Goal: Information Seeking & Learning: Learn about a topic

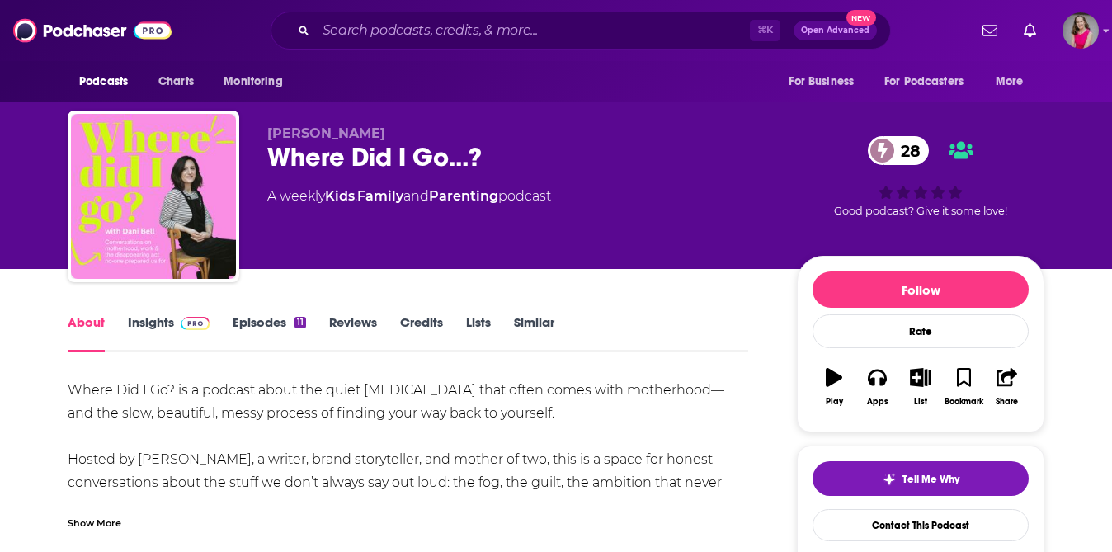
click at [111, 524] on div "Show More" at bounding box center [95, 522] width 54 height 16
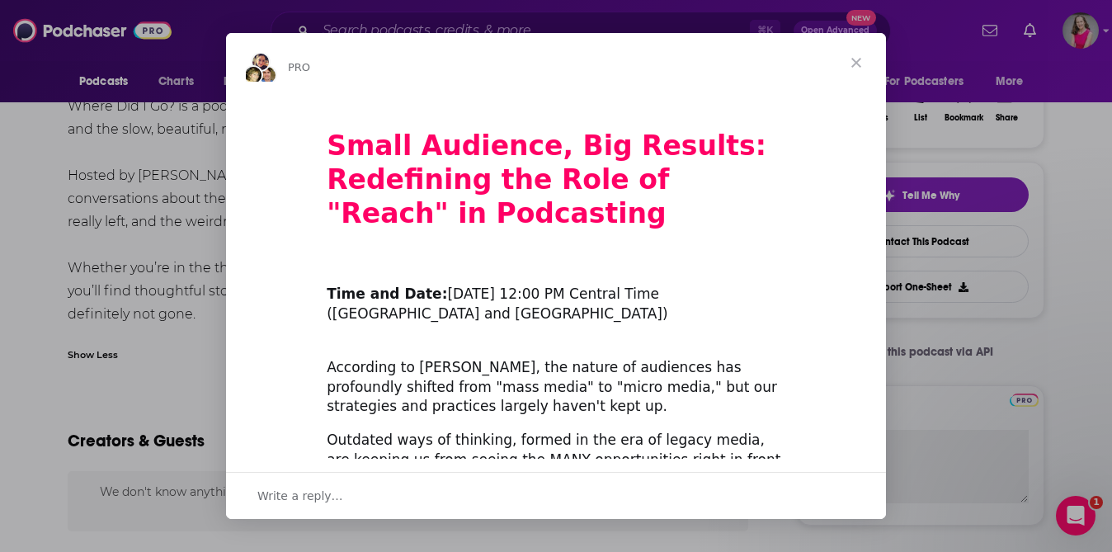
click at [852, 63] on span "Close" at bounding box center [855, 62] width 59 height 59
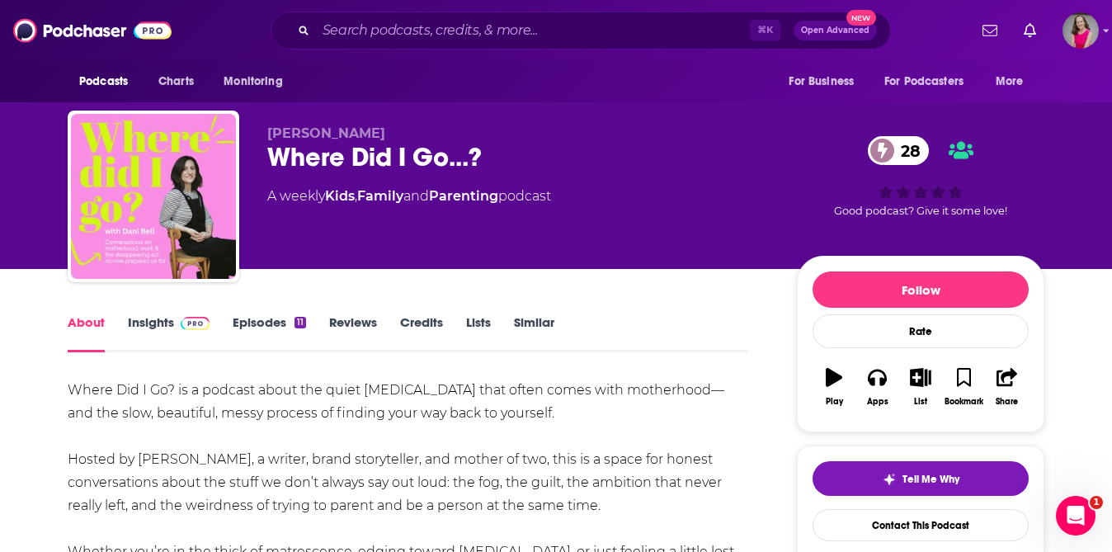
click at [171, 320] on link "Insights" at bounding box center [169, 333] width 82 height 38
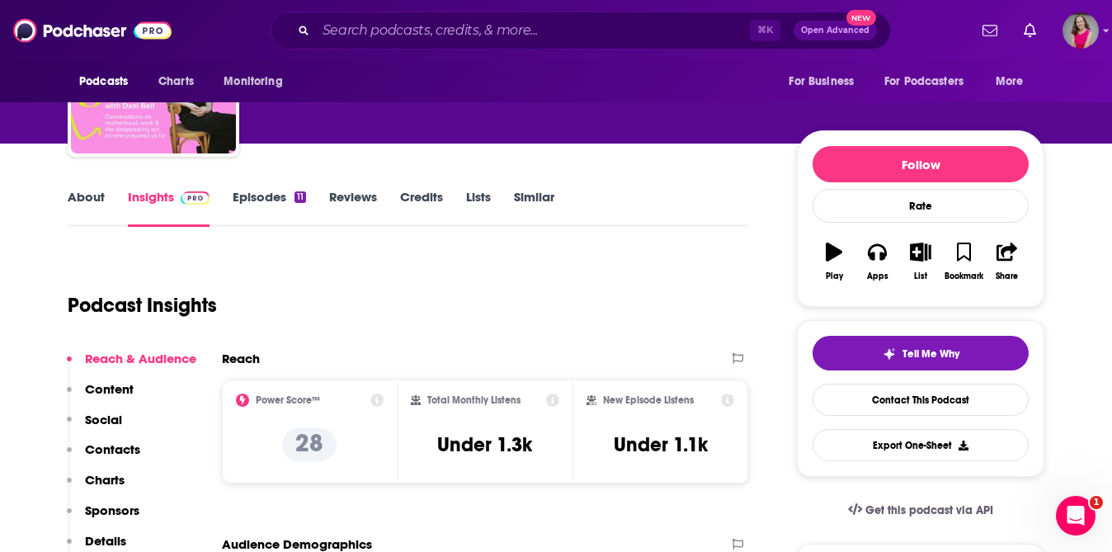
scroll to position [118, 0]
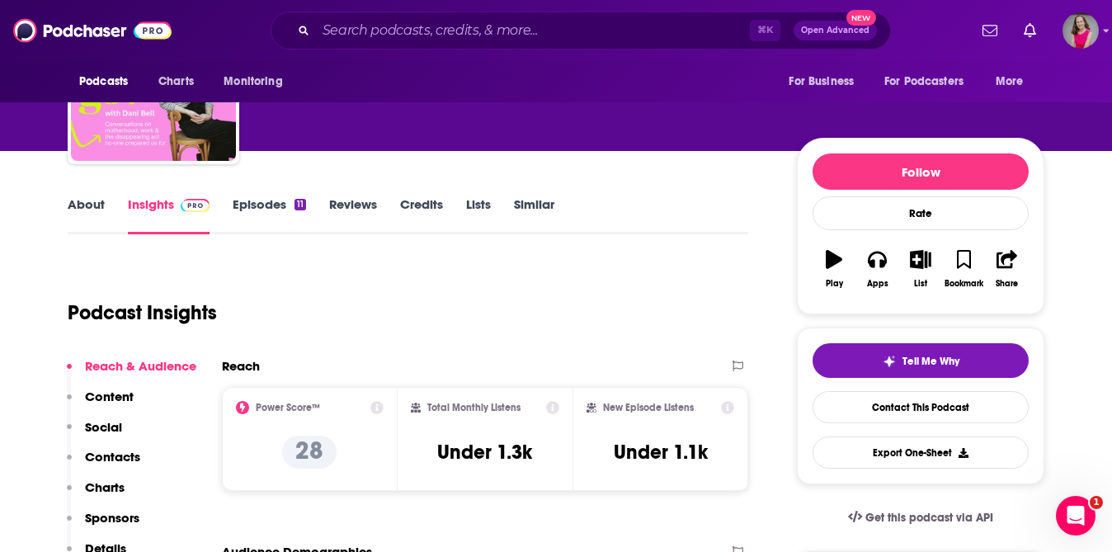
click at [269, 203] on link "Episodes 11" at bounding box center [269, 215] width 73 height 38
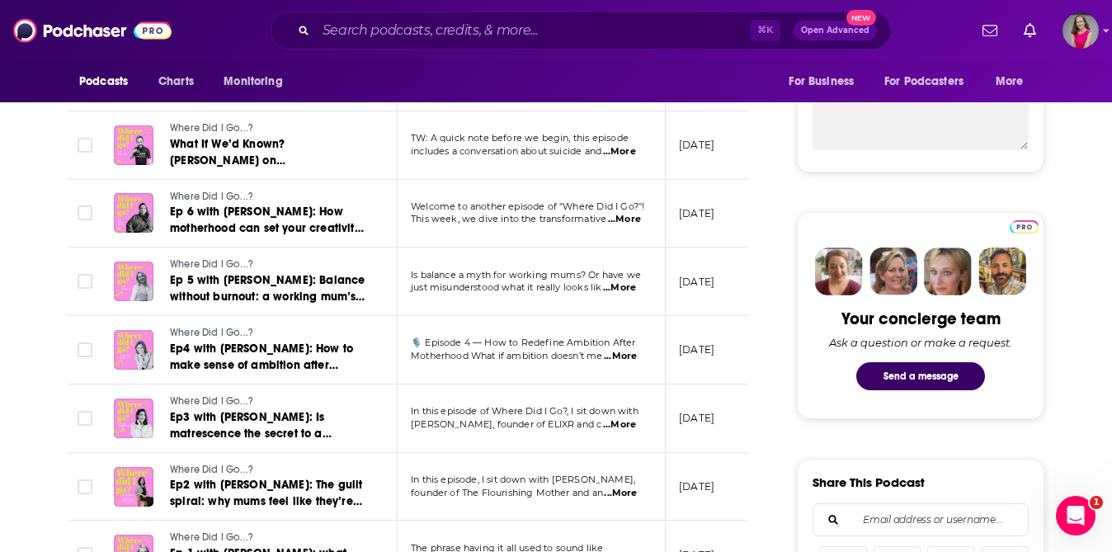
scroll to position [640, 0]
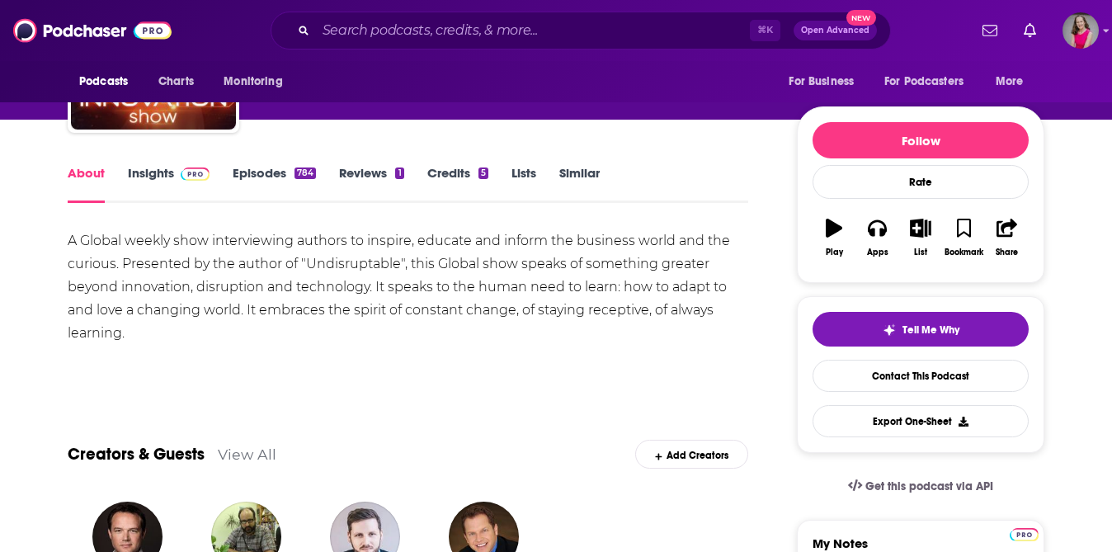
scroll to position [74, 0]
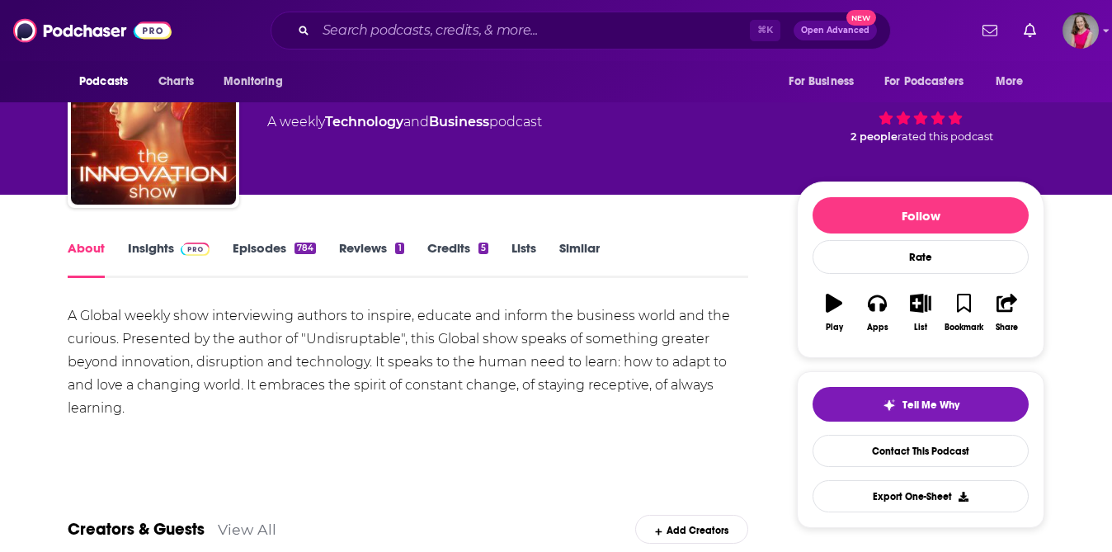
click at [161, 257] on link "Insights" at bounding box center [169, 259] width 82 height 38
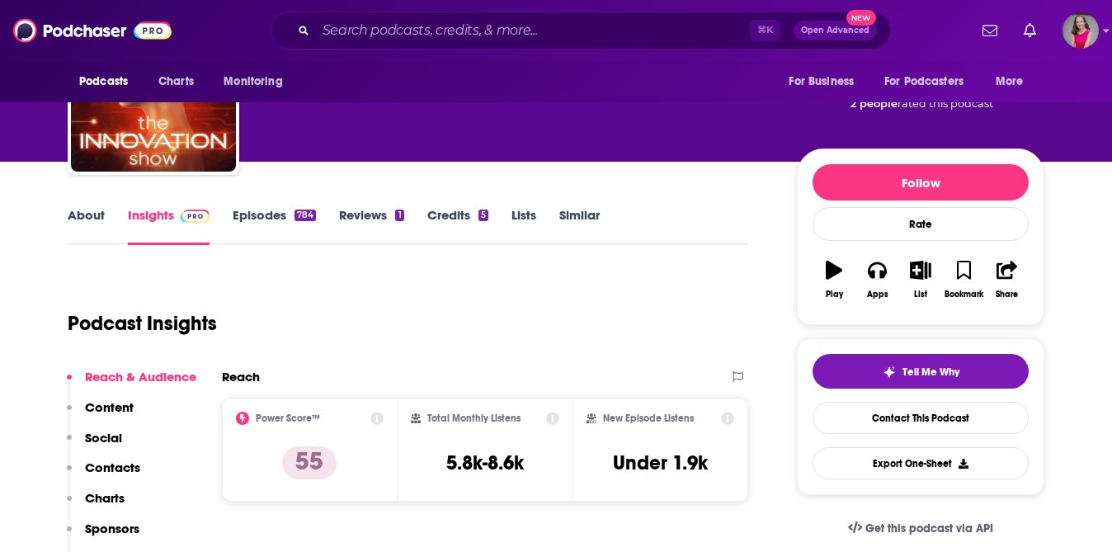
scroll to position [111, 0]
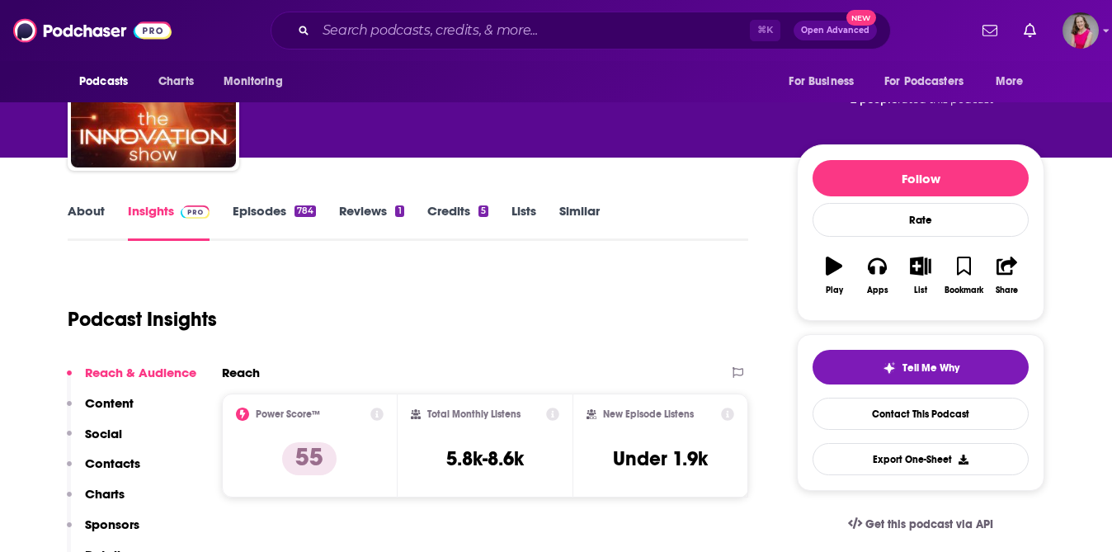
click at [75, 209] on link "About" at bounding box center [86, 222] width 37 height 38
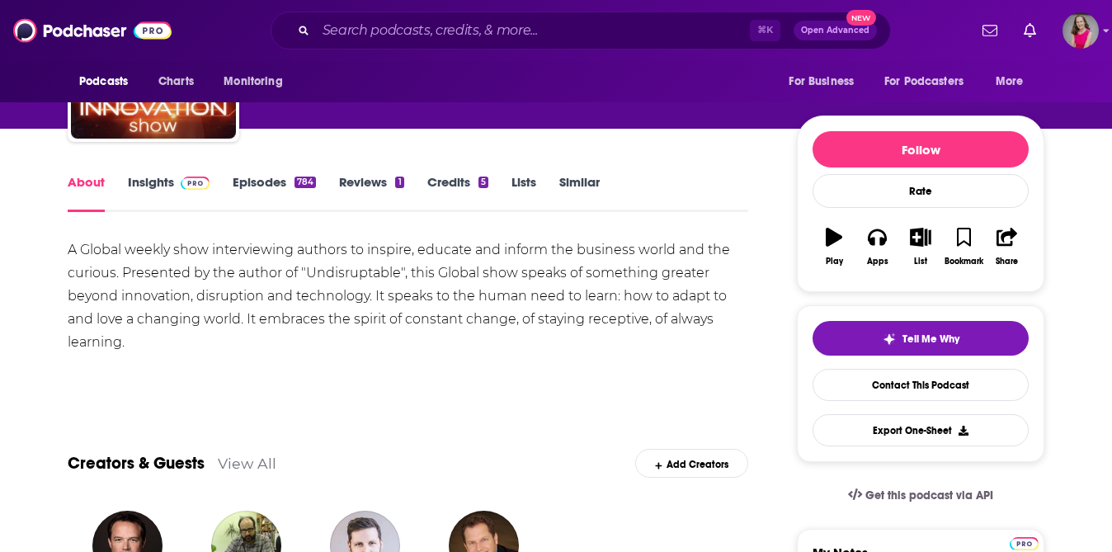
scroll to position [197, 0]
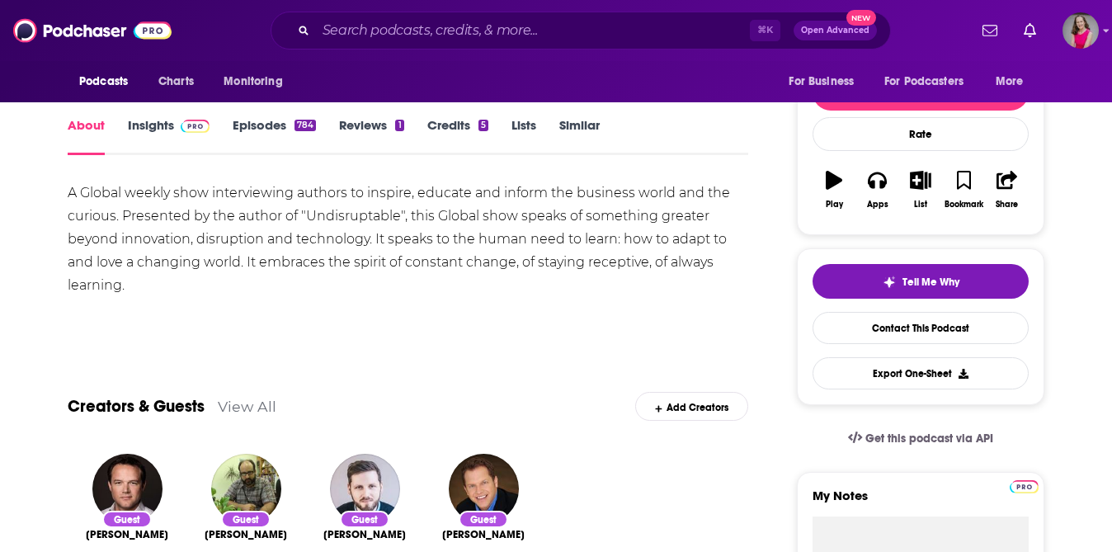
click at [247, 129] on link "Episodes 784" at bounding box center [274, 136] width 83 height 38
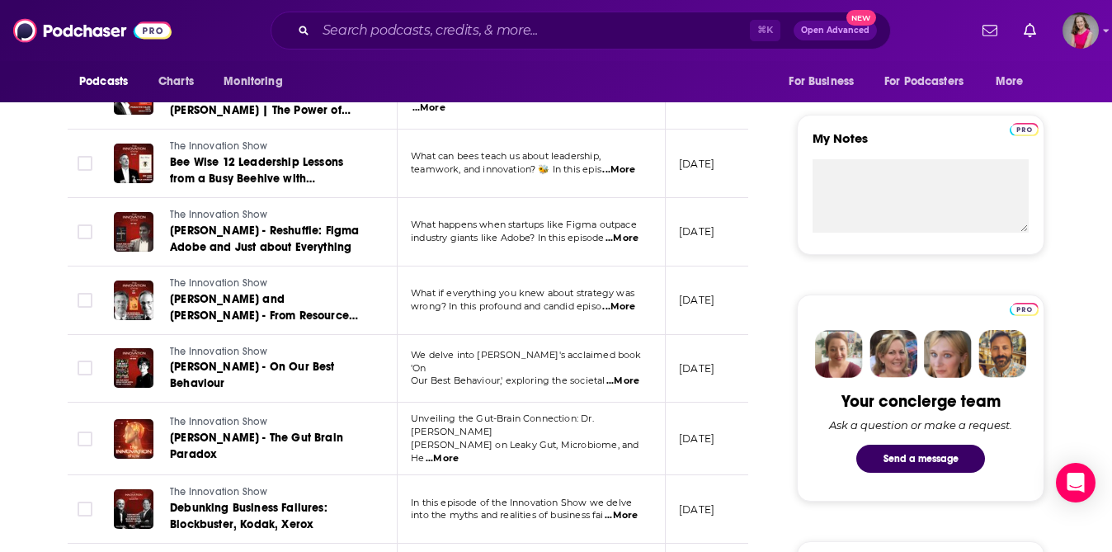
scroll to position [570, 0]
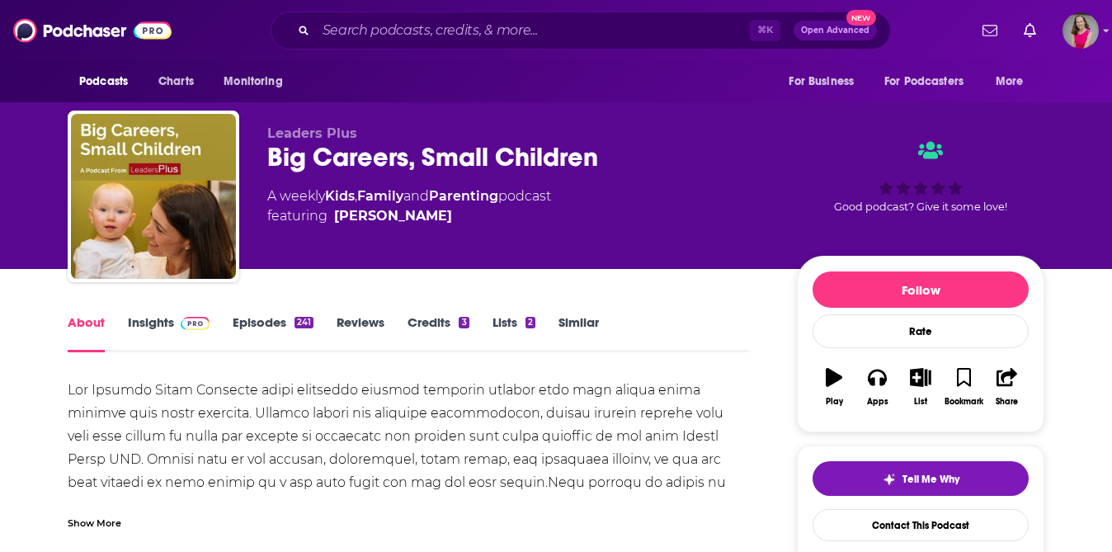
click at [154, 323] on link "Insights" at bounding box center [169, 333] width 82 height 38
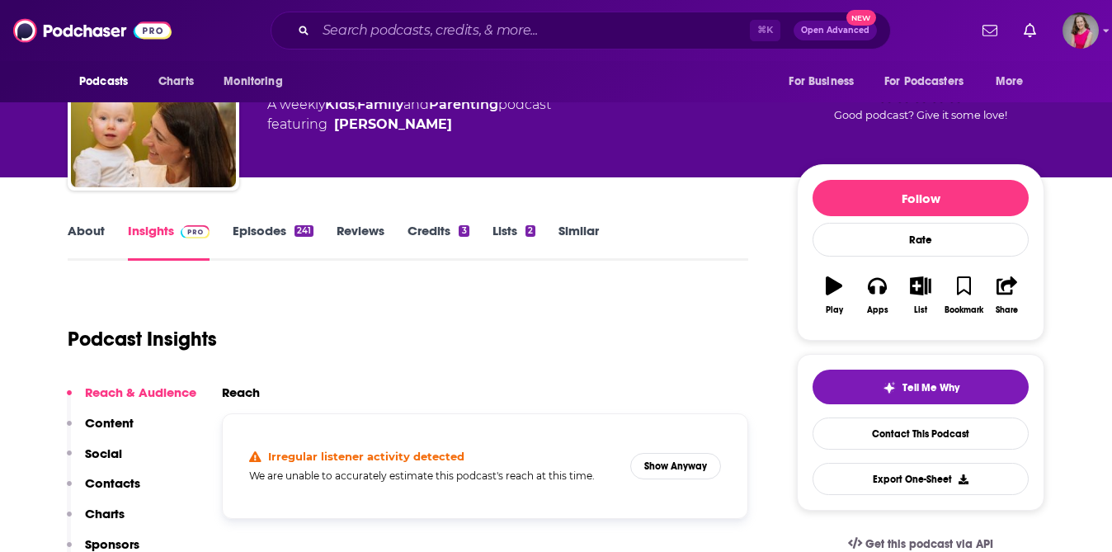
scroll to position [26, 0]
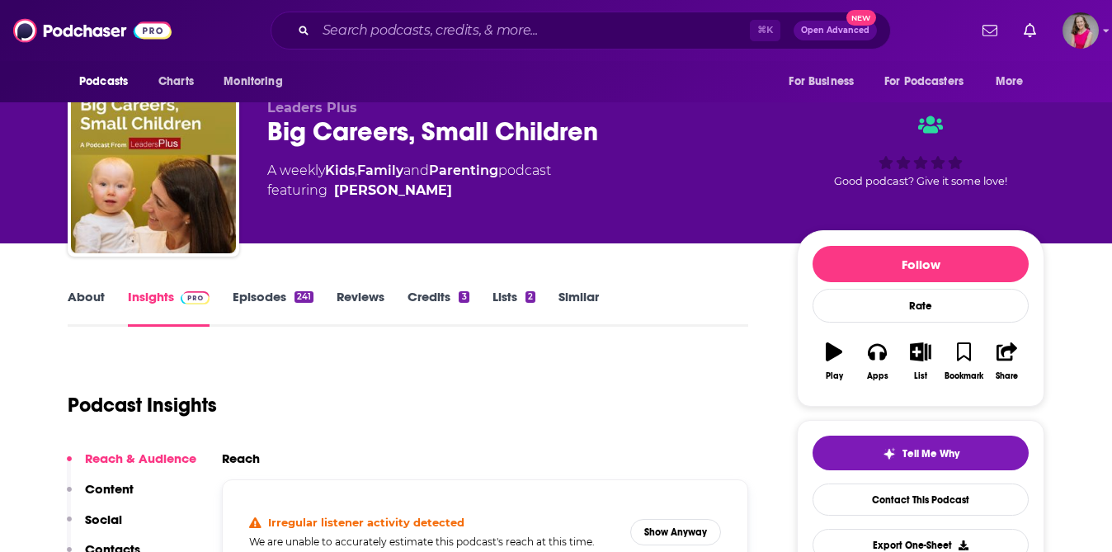
click at [94, 299] on link "About" at bounding box center [86, 308] width 37 height 38
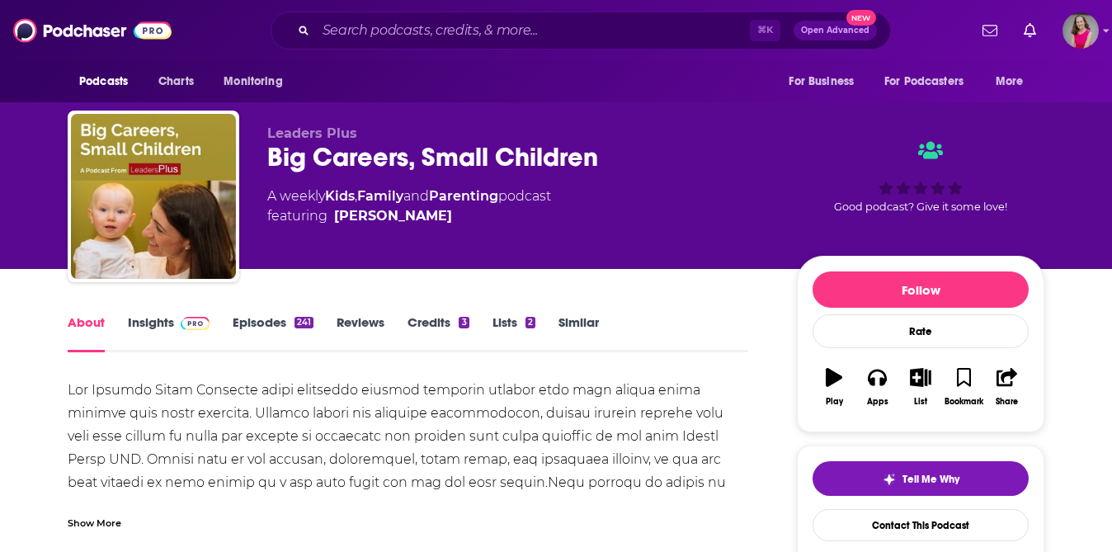
click at [86, 523] on div "Show More" at bounding box center [95, 522] width 54 height 16
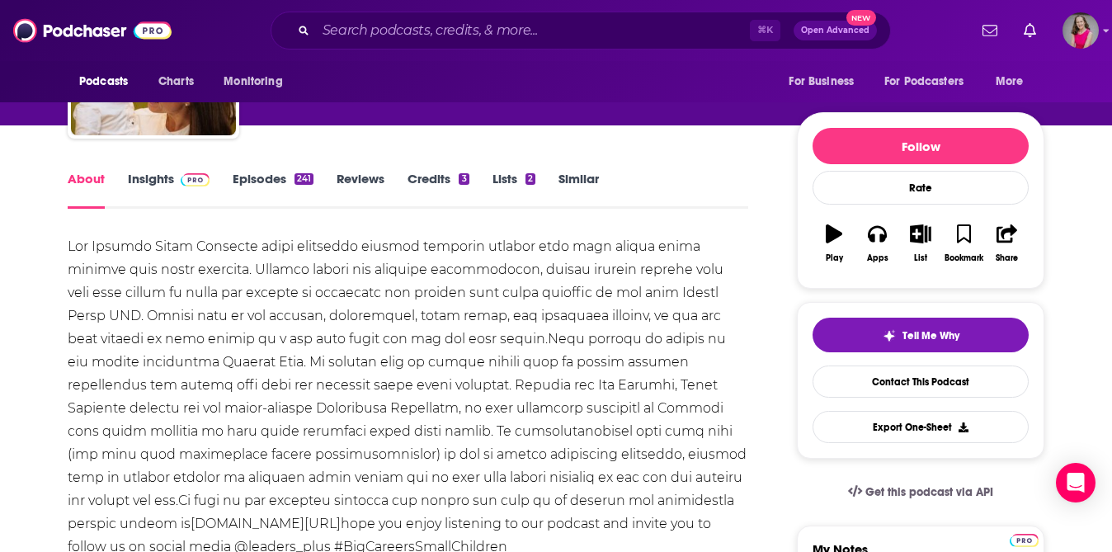
scroll to position [128, 0]
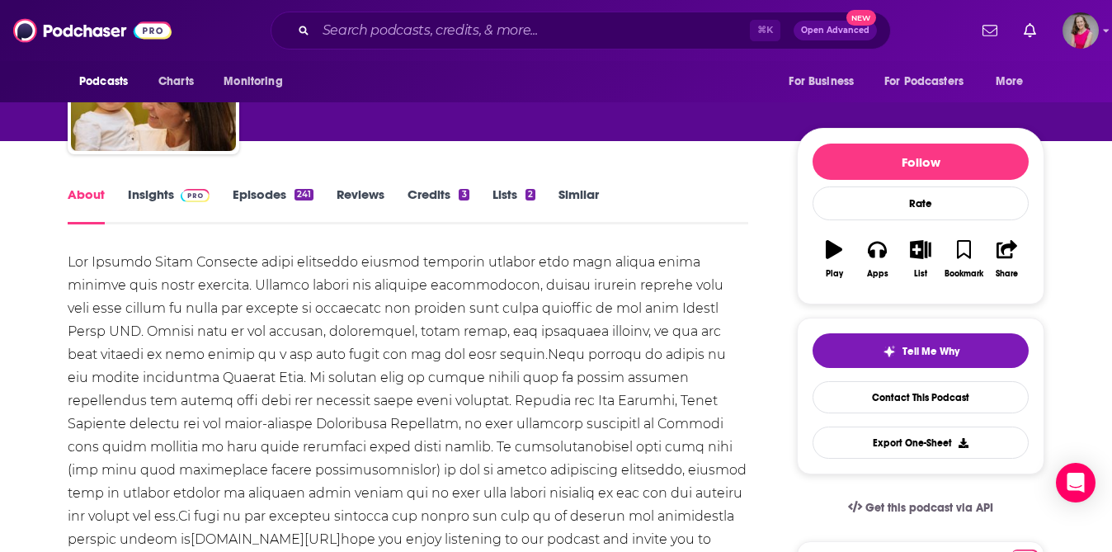
click at [257, 197] on link "Episodes 241" at bounding box center [273, 205] width 81 height 38
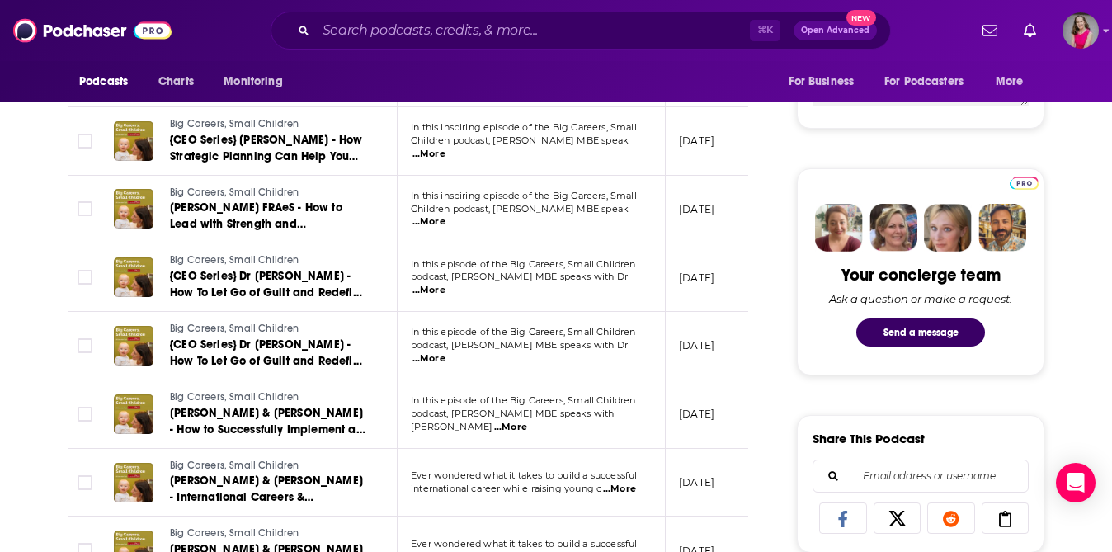
scroll to position [677, 0]
